Goal: Book appointment/travel/reservation

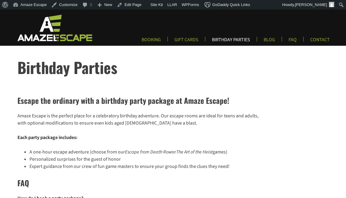
click at [234, 40] on link "BIRTHDAY PARTIES" at bounding box center [231, 42] width 48 height 10
click at [151, 39] on link "BOOKING" at bounding box center [151, 42] width 29 height 10
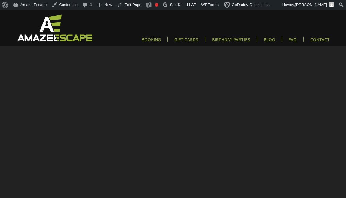
click at [58, 30] on img at bounding box center [54, 28] width 89 height 28
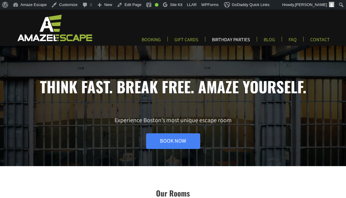
click at [231, 37] on link "BIRTHDAY PARTIES" at bounding box center [231, 42] width 48 height 10
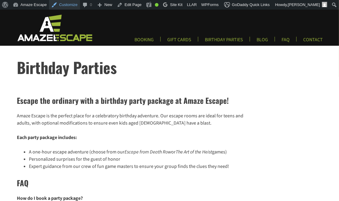
click at [63, 6] on link "Customize" at bounding box center [64, 5] width 31 height 10
